Goal: Task Accomplishment & Management: Manage account settings

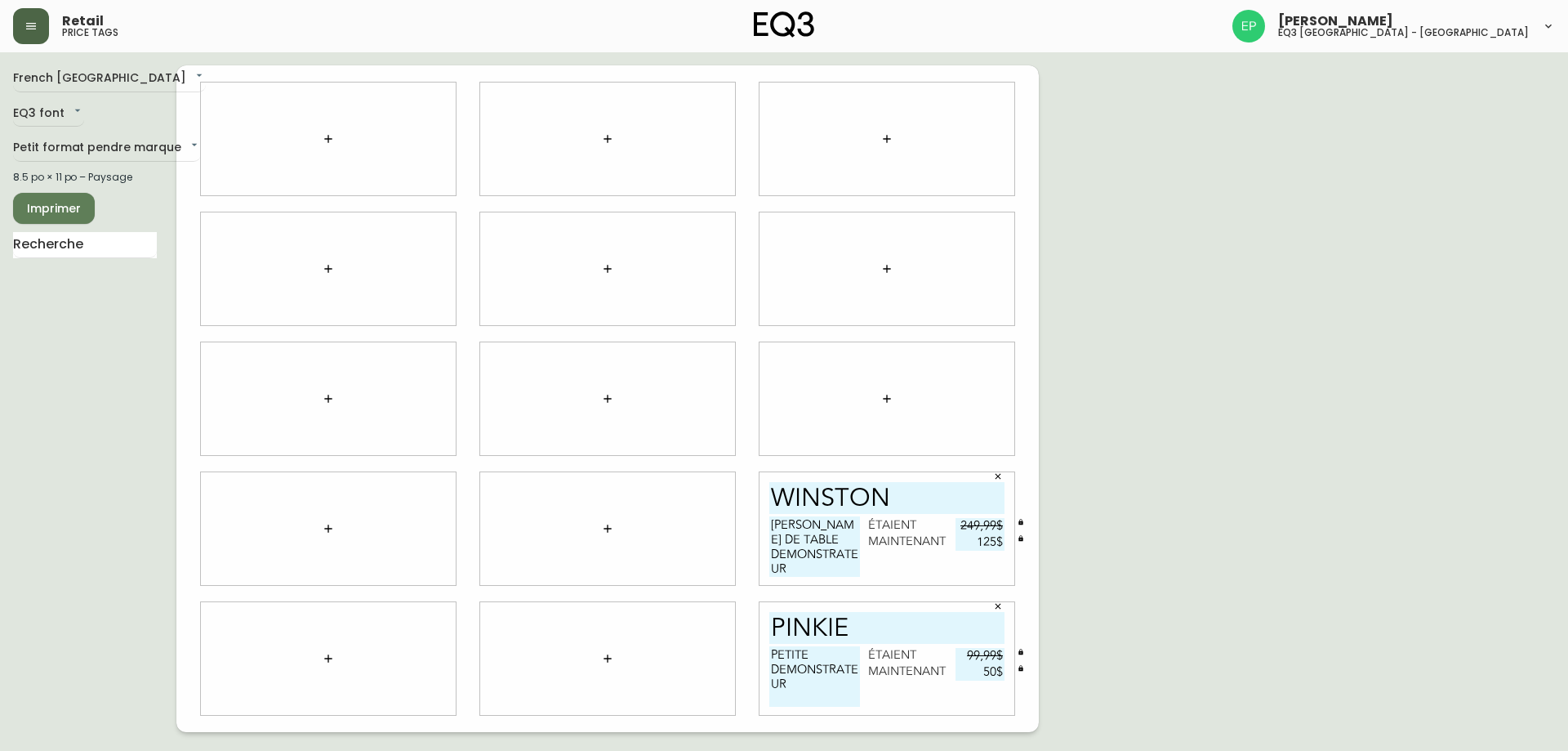
click at [35, 30] on icon "button" at bounding box center [31, 26] width 10 height 6
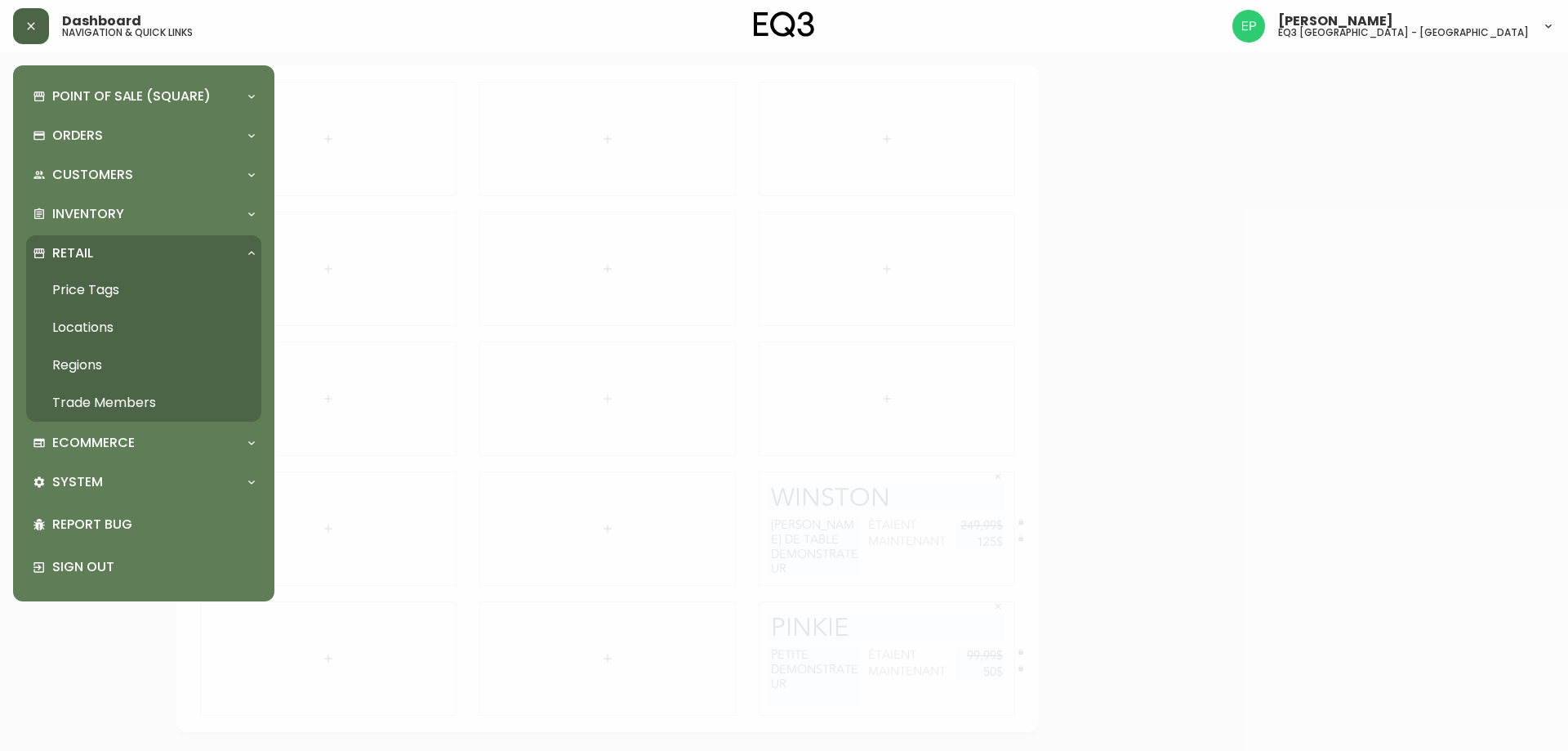
click at [90, 399] on link "Trade Members" at bounding box center [143, 403] width 235 height 38
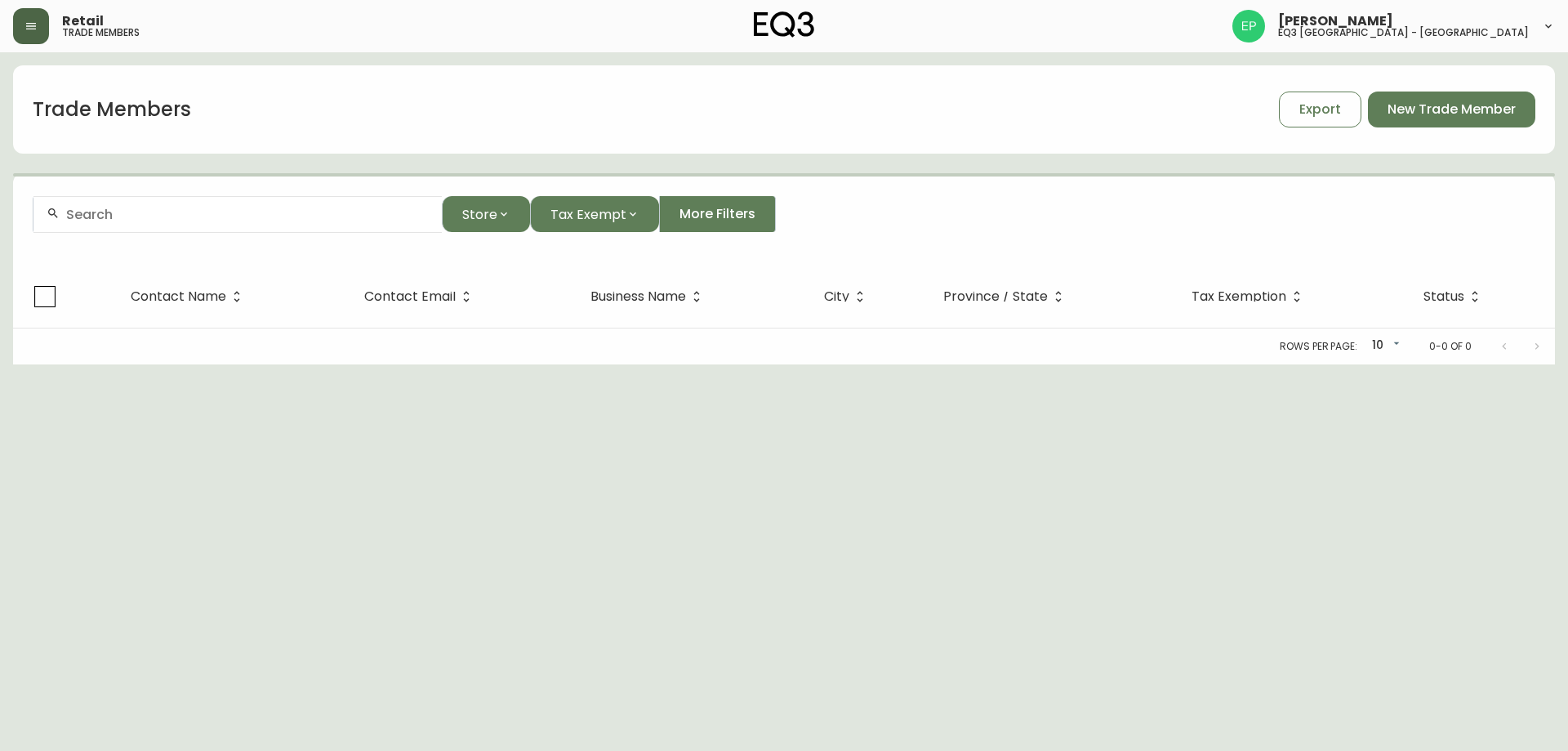
click at [151, 213] on input "text" at bounding box center [247, 214] width 363 height 16
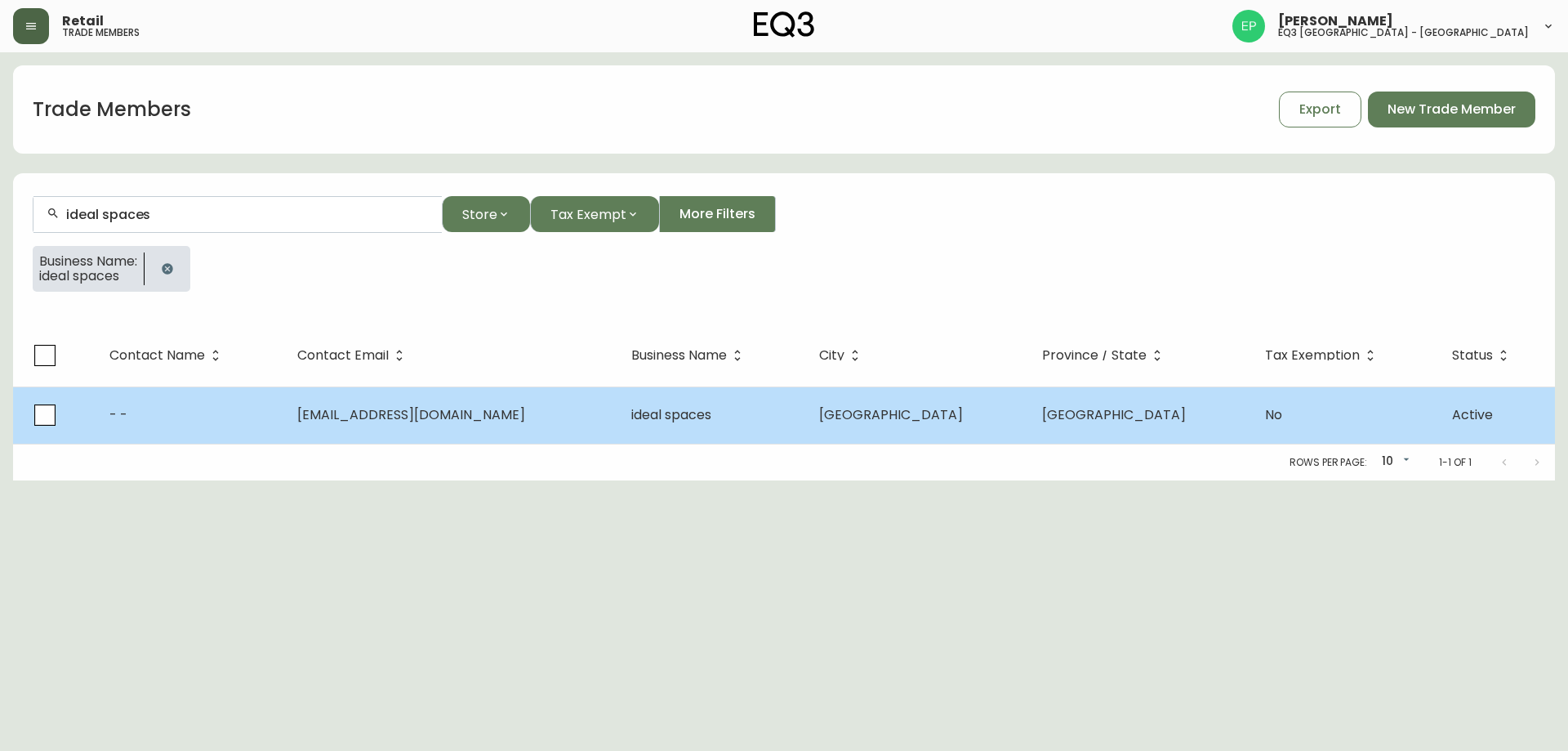
type input "ideal spaces"
click at [639, 432] on td "ideal spaces" at bounding box center [712, 415] width 188 height 57
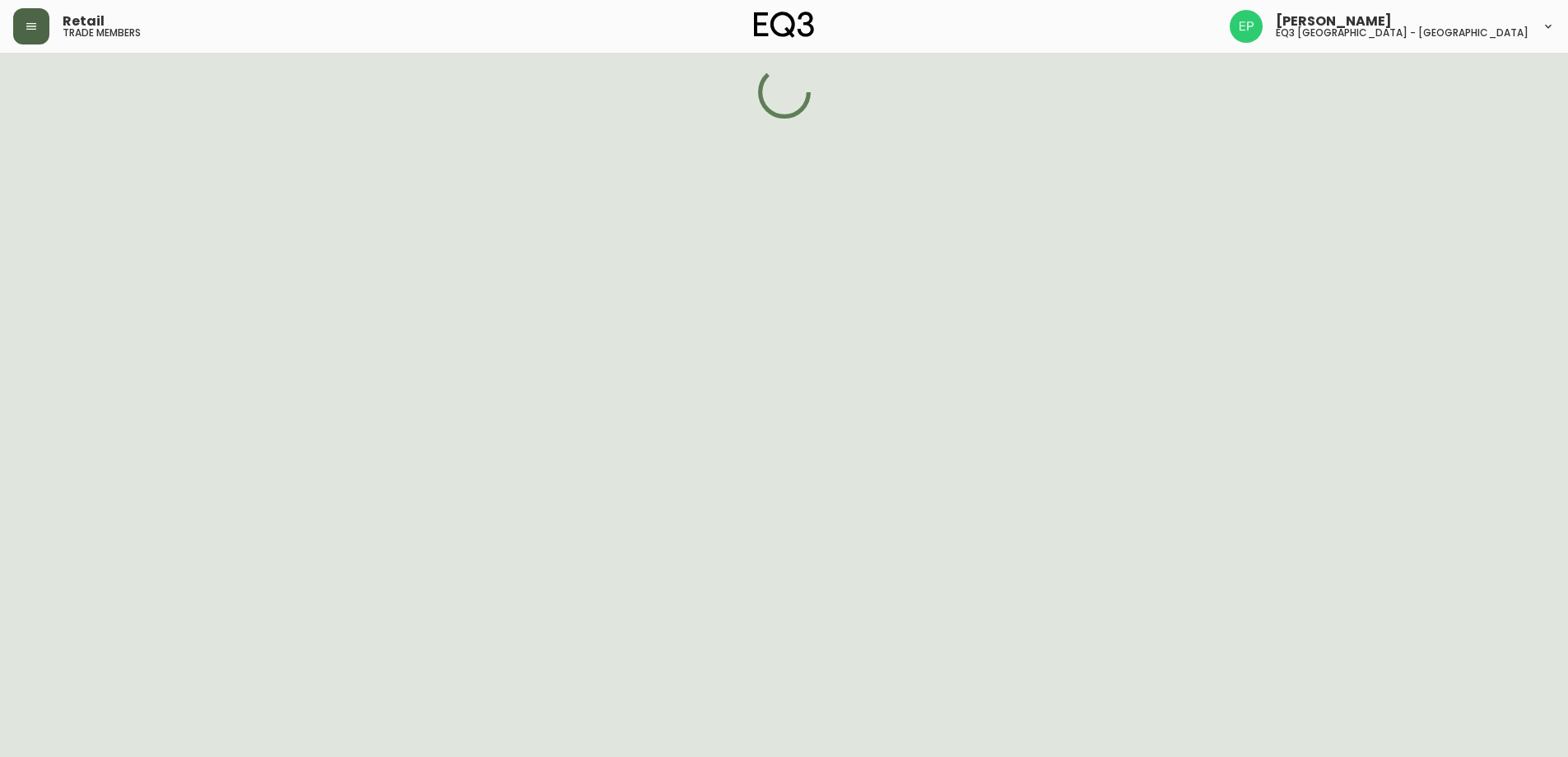
select select "ON"
select select "CA"
select select "CA_EN"
select select "Other"
select select "cjw10z96s008u6gs0ccm7hd19"
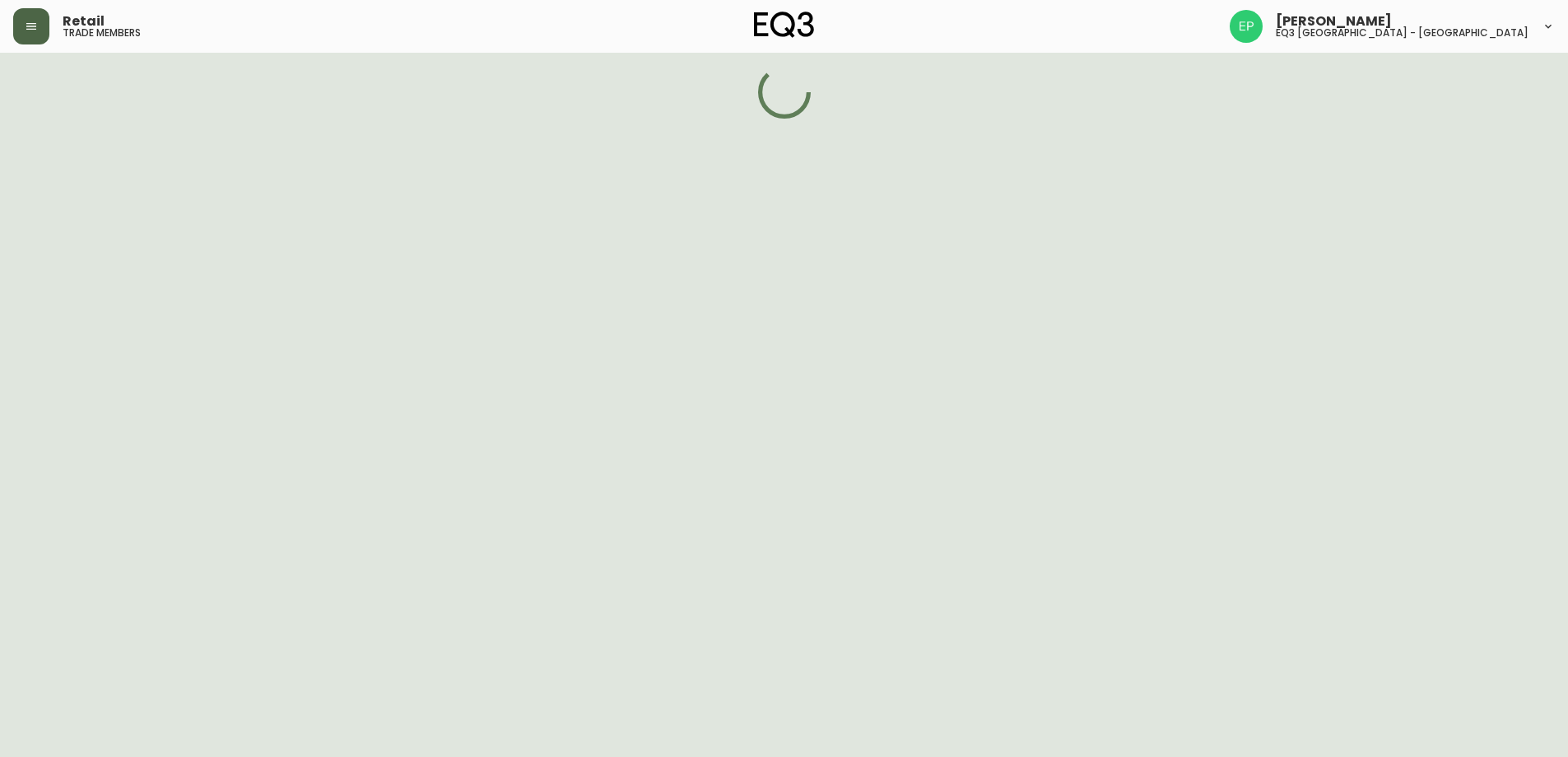
select select "false"
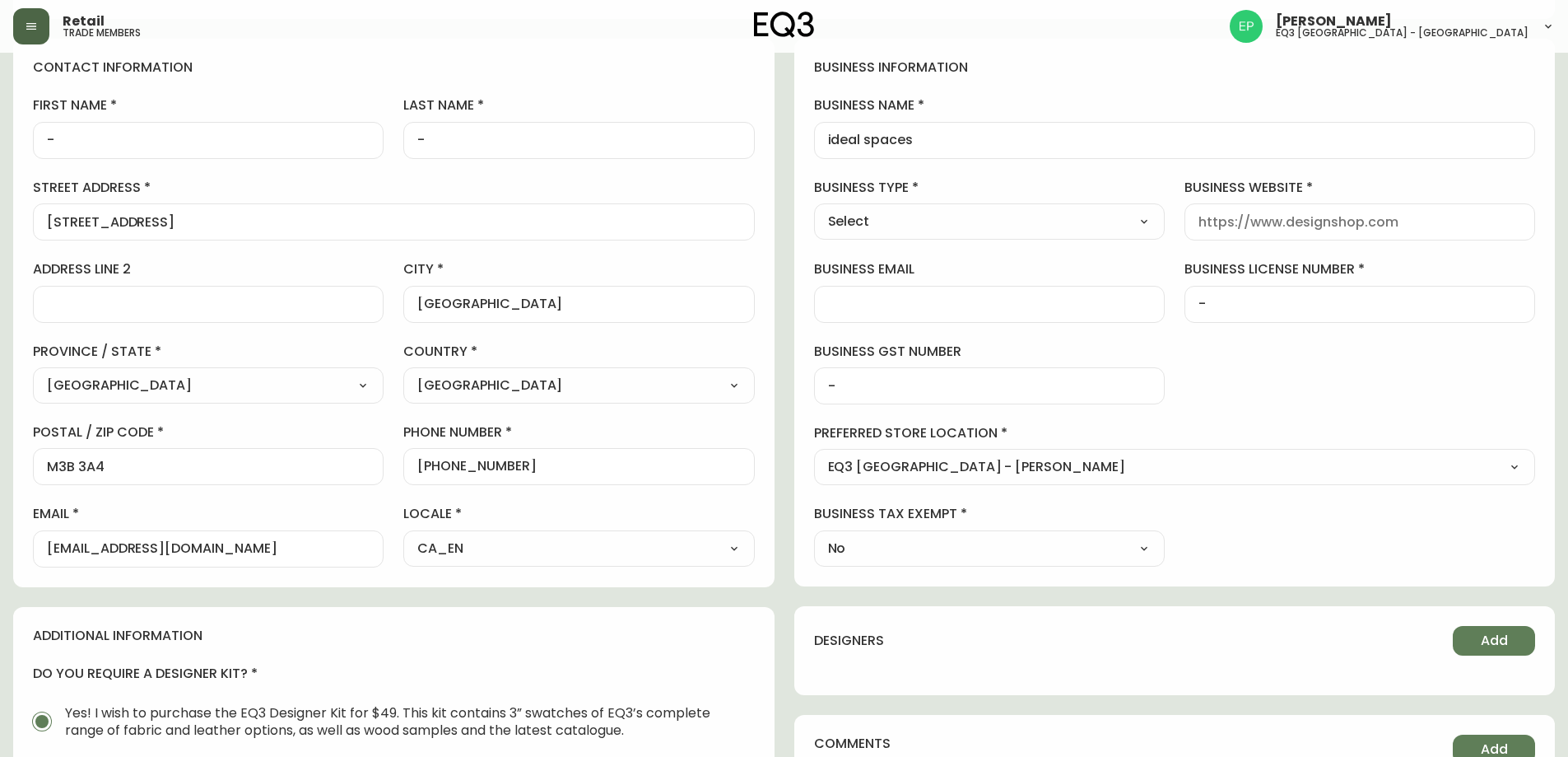
scroll to position [36, 0]
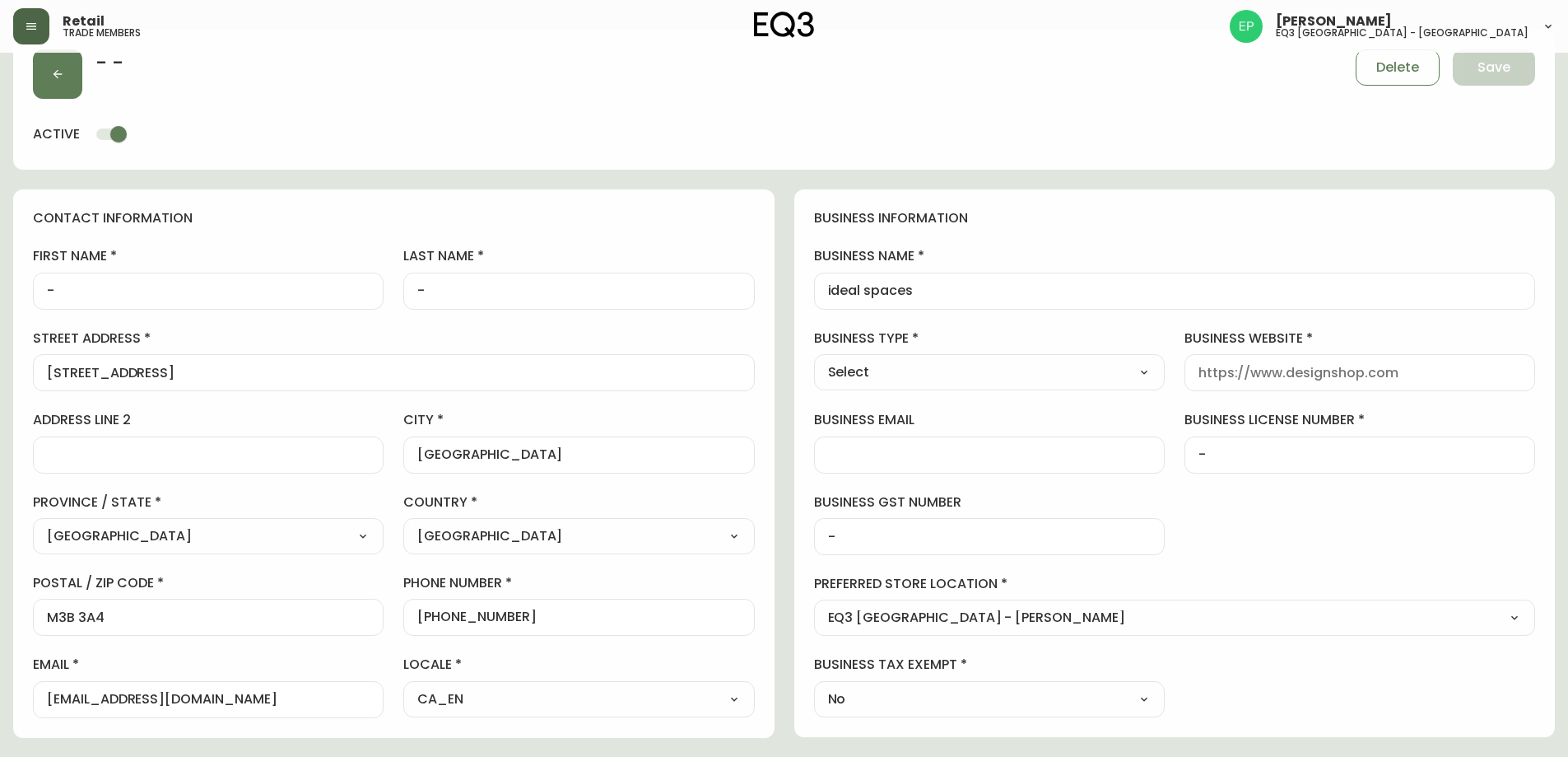
click at [1391, 234] on div "business information business name ideal spaces business type Select Select Int…" at bounding box center [1175, 463] width 762 height 548
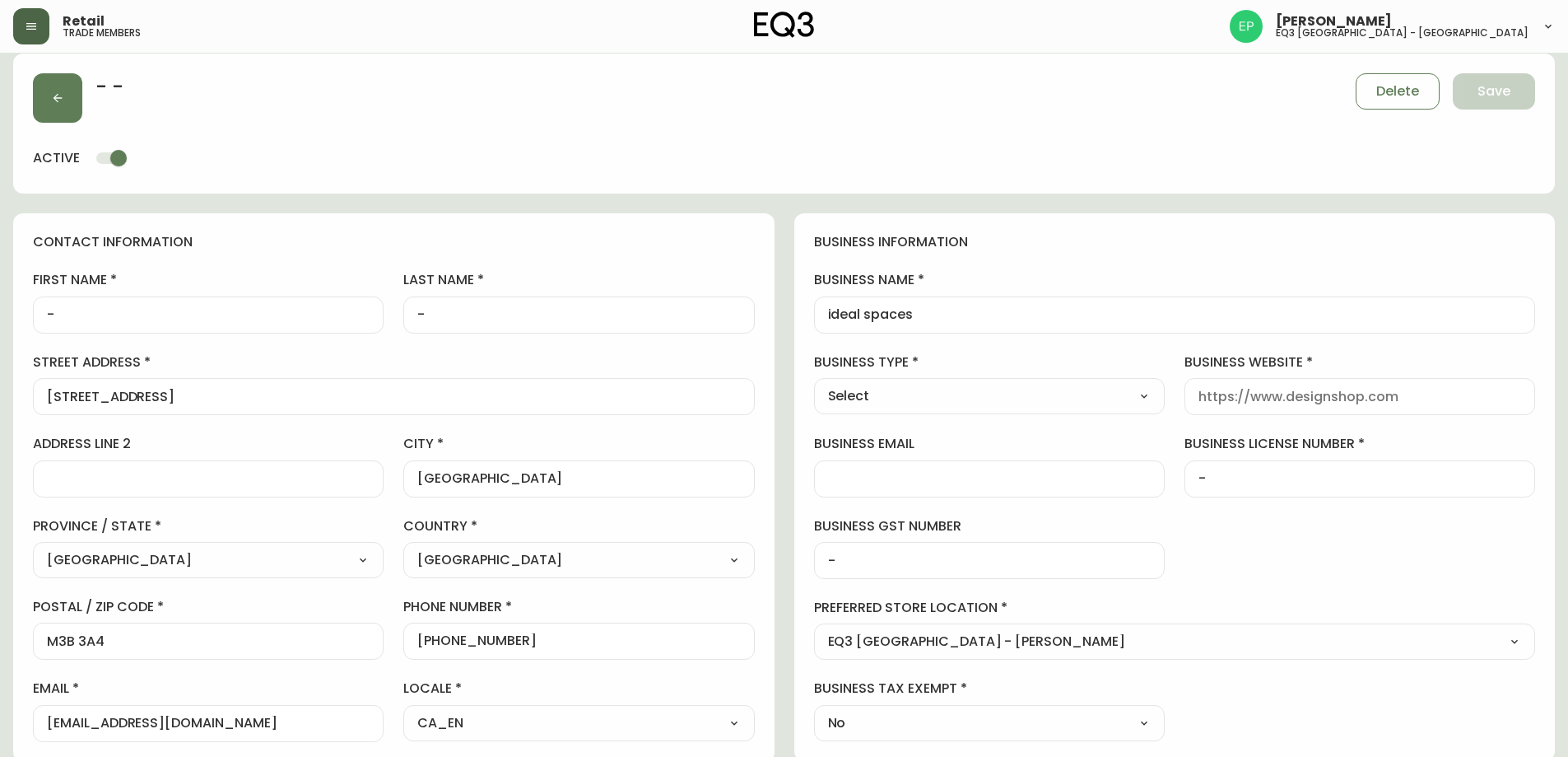
scroll to position [0, 0]
